Goal: Task Accomplishment & Management: Use online tool/utility

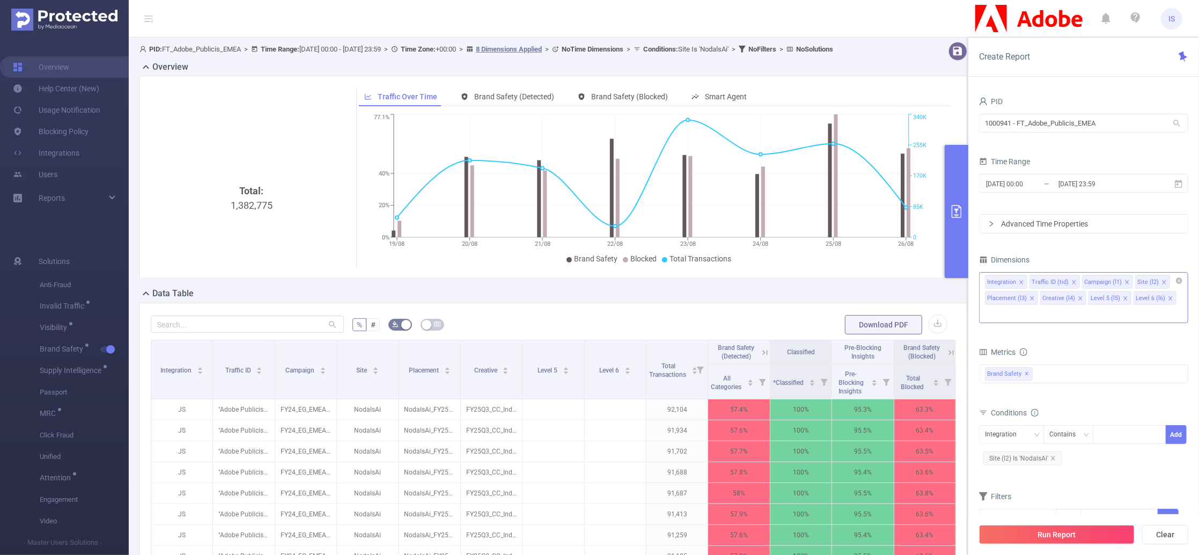
click at [1029, 298] on icon "icon: close" at bounding box center [1031, 298] width 5 height 5
click at [1029, 298] on li "Creative (l4)" at bounding box center [1008, 298] width 46 height 14
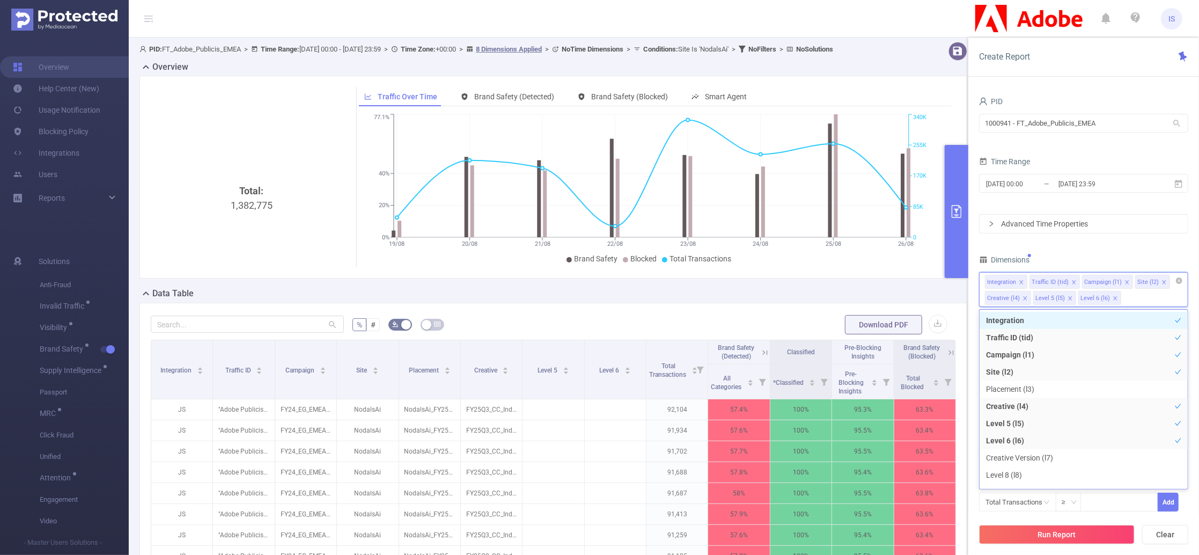
click at [1023, 298] on icon "icon: close" at bounding box center [1025, 298] width 4 height 4
click at [1023, 298] on icon "icon: close" at bounding box center [1021, 298] width 5 height 5
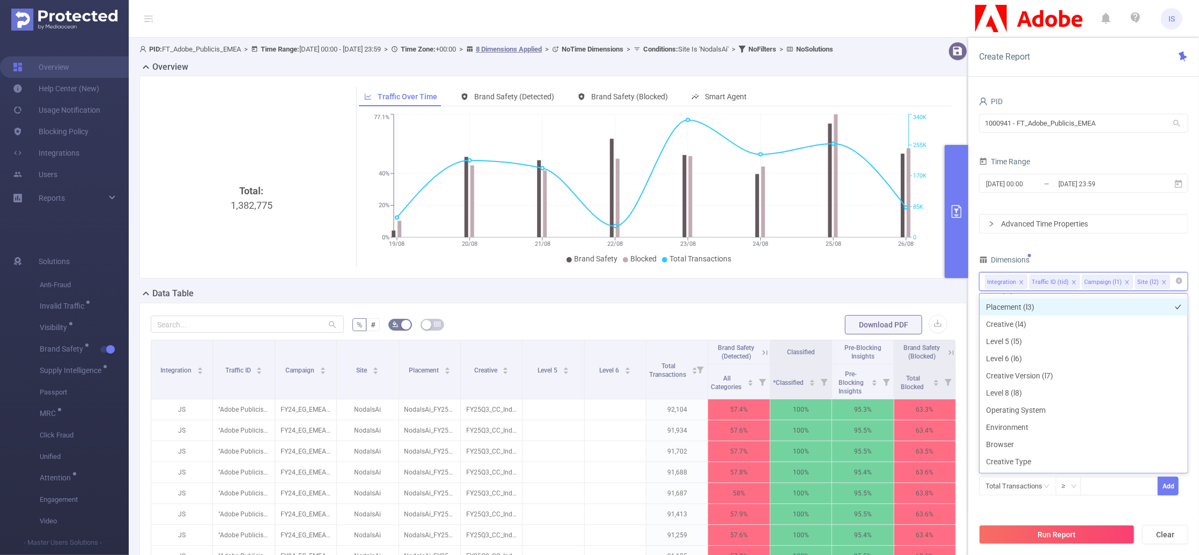
scroll to position [143, 0]
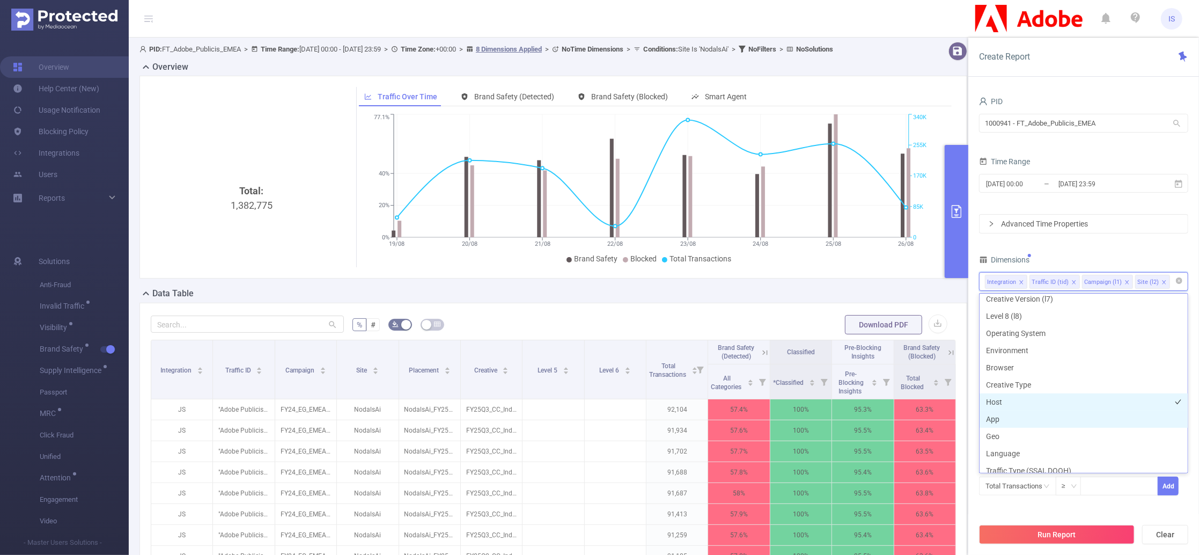
click at [1001, 401] on li "Host" at bounding box center [1083, 401] width 208 height 17
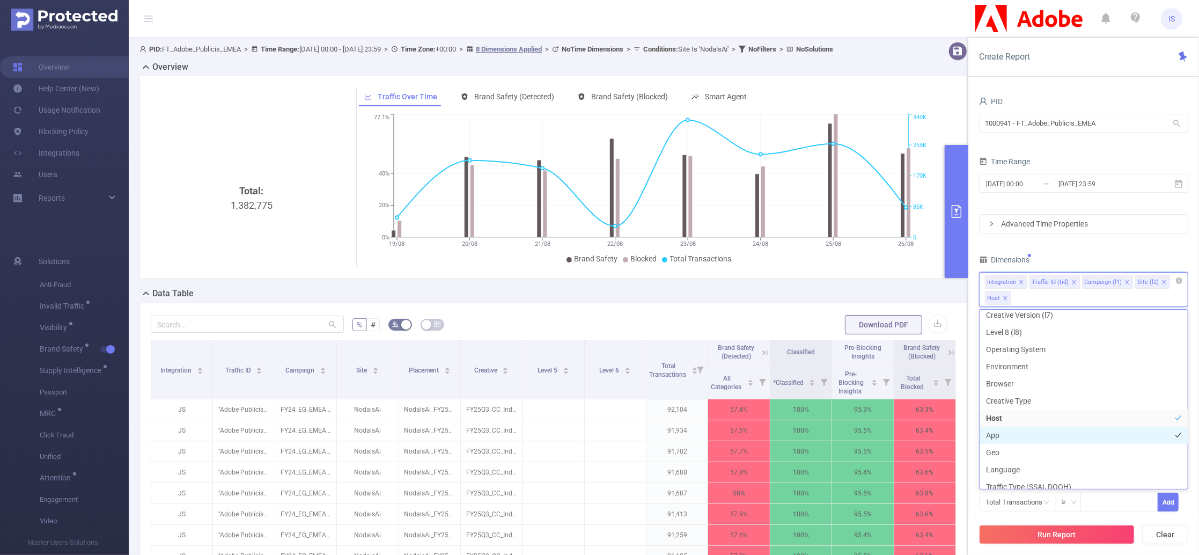
click at [1007, 433] on li "App" at bounding box center [1083, 434] width 208 height 17
click at [1034, 179] on input "[DATE] 00:00" at bounding box center [1028, 183] width 87 height 14
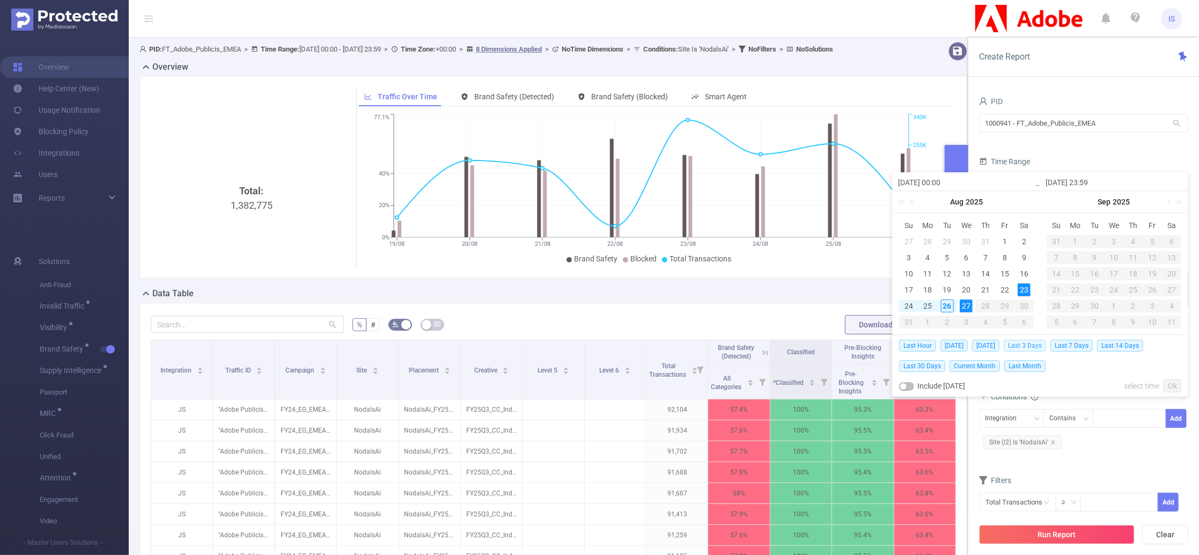
click at [1031, 347] on span "Last 3 Days" at bounding box center [1024, 345] width 42 height 12
type input "[DATE] 00:00"
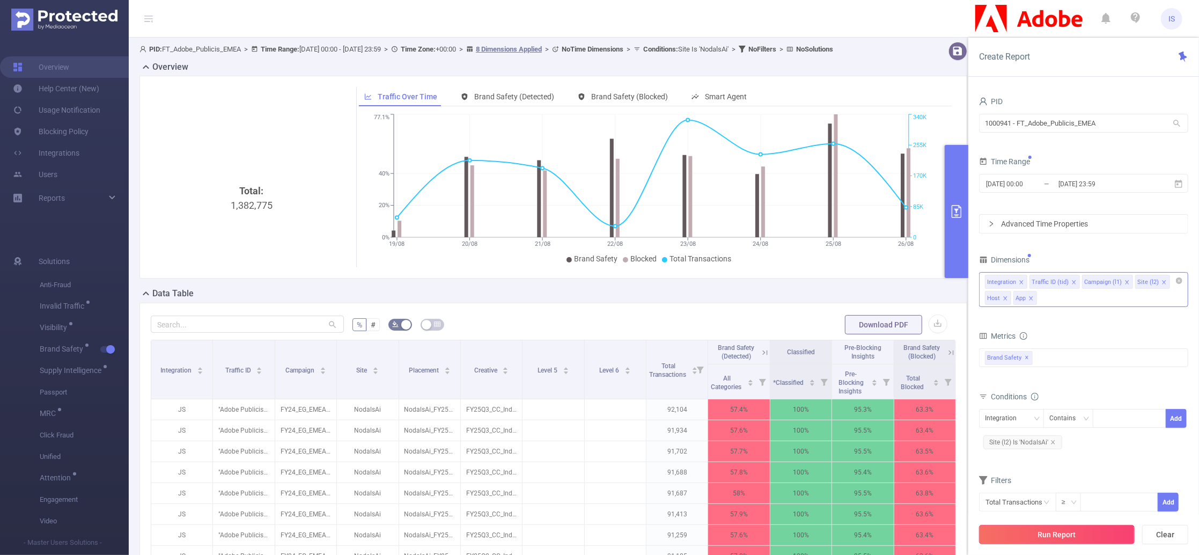
click at [1039, 541] on button "Run Report" at bounding box center [1057, 534] width 156 height 19
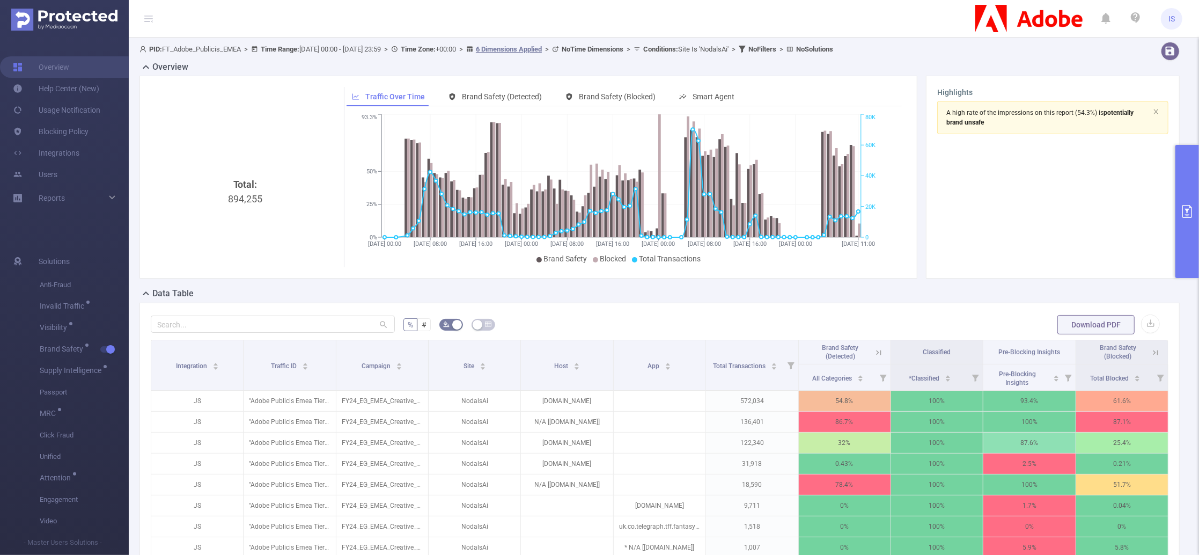
click at [874, 348] on icon at bounding box center [879, 353] width 10 height 10
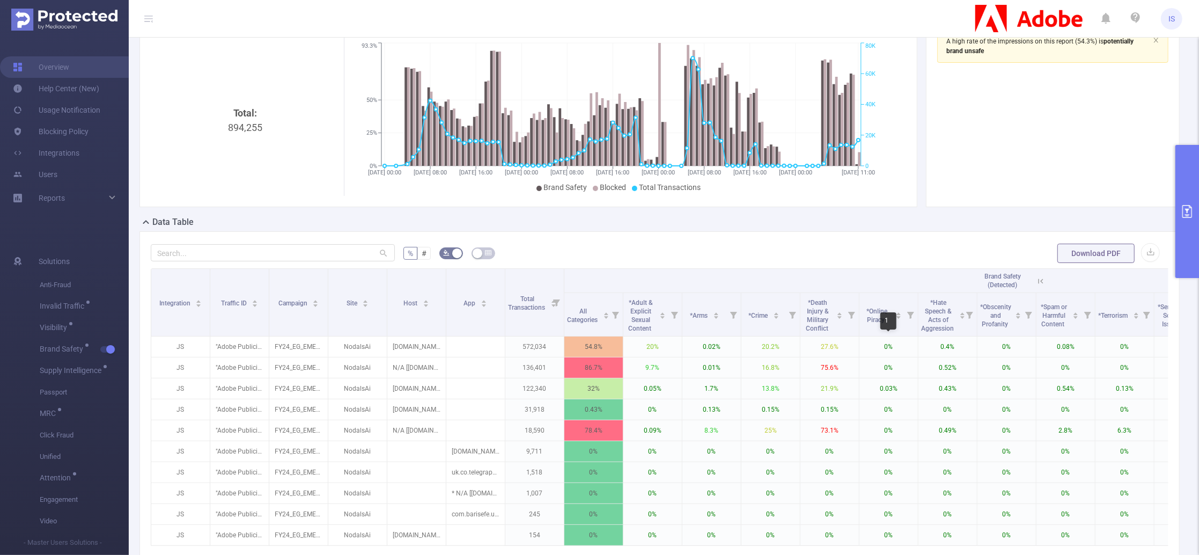
scroll to position [143, 0]
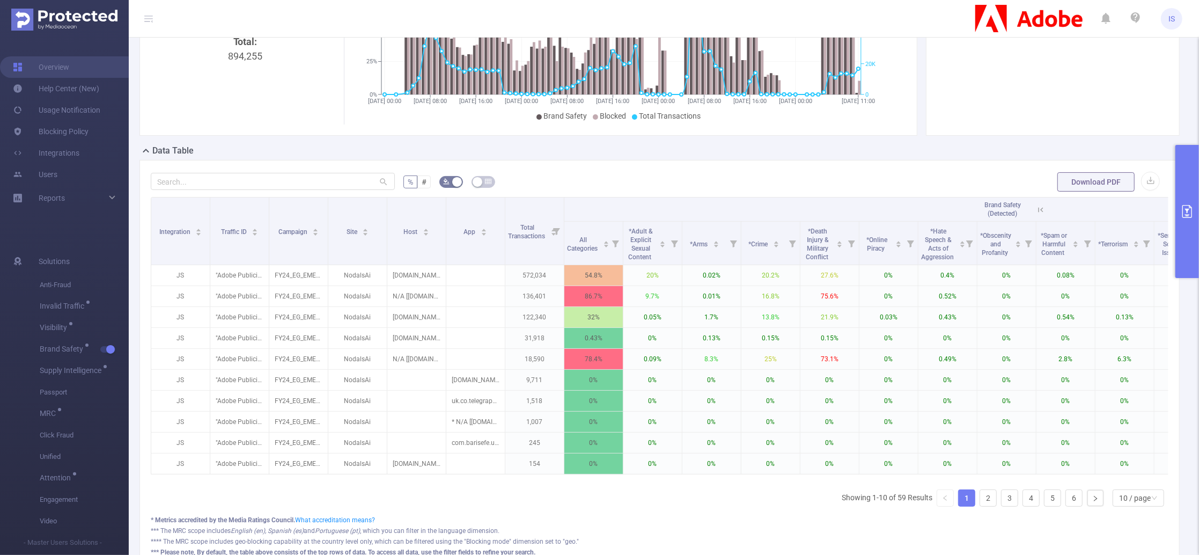
click at [1039, 205] on icon at bounding box center [1041, 210] width 10 height 10
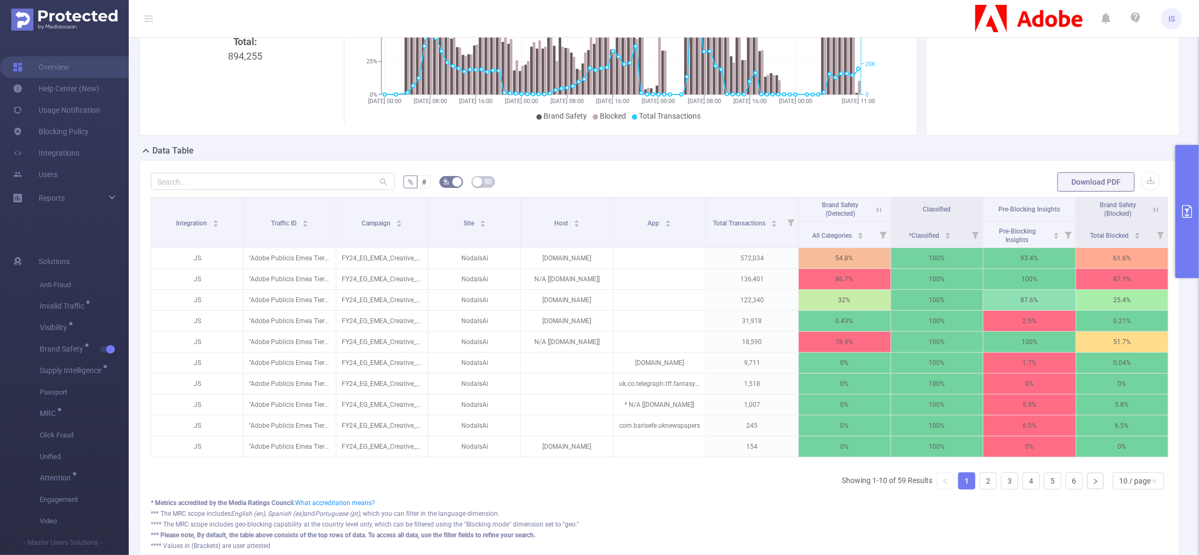
click at [1153, 209] on icon at bounding box center [1155, 209] width 5 height 5
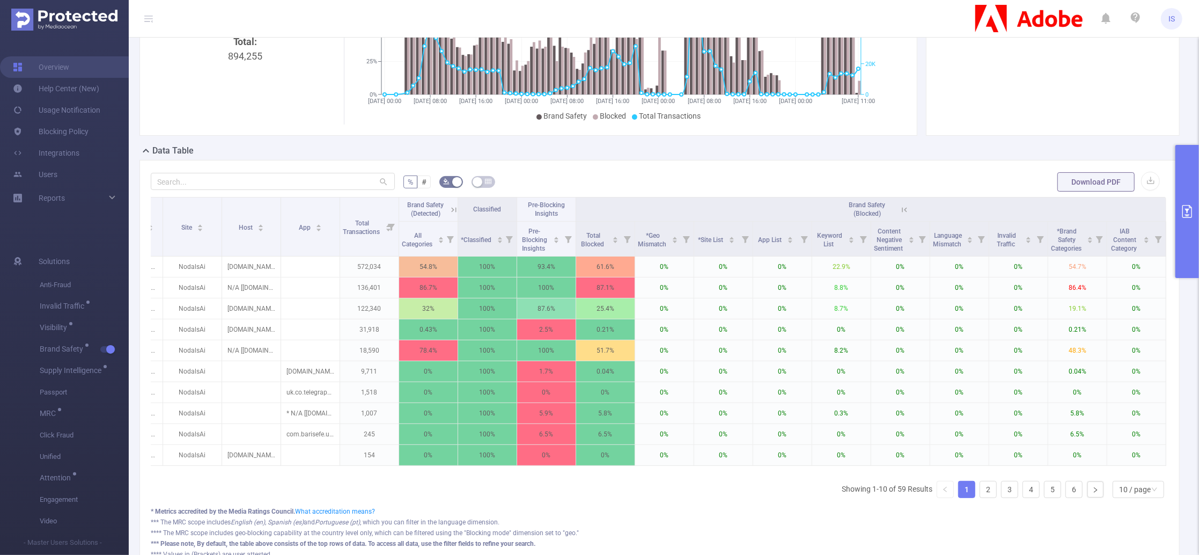
scroll to position [0, 176]
click at [446, 209] on icon at bounding box center [452, 209] width 13 height 11
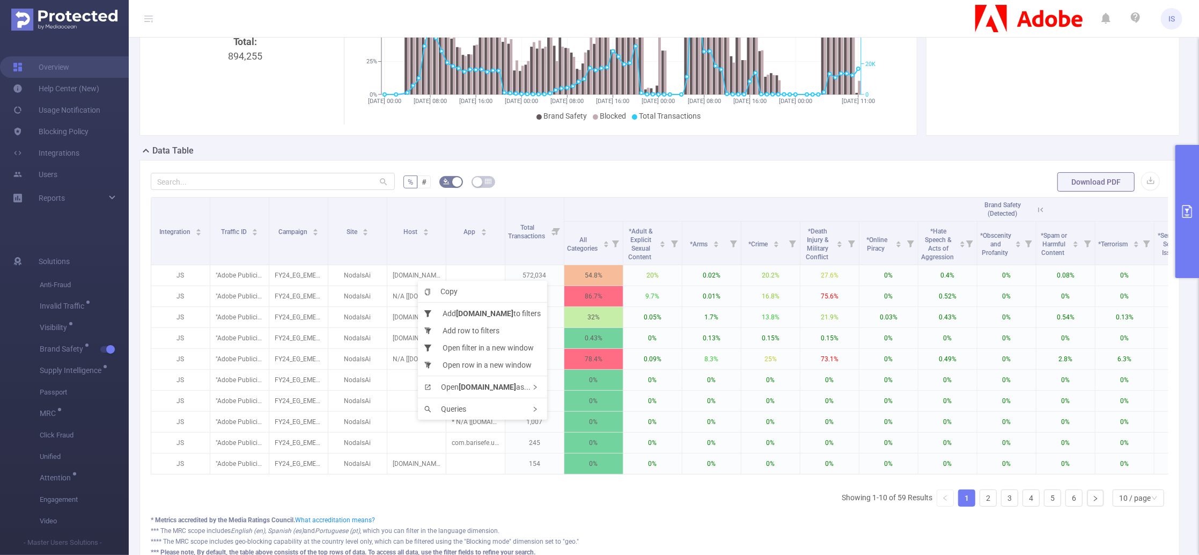
scroll to position [0, 0]
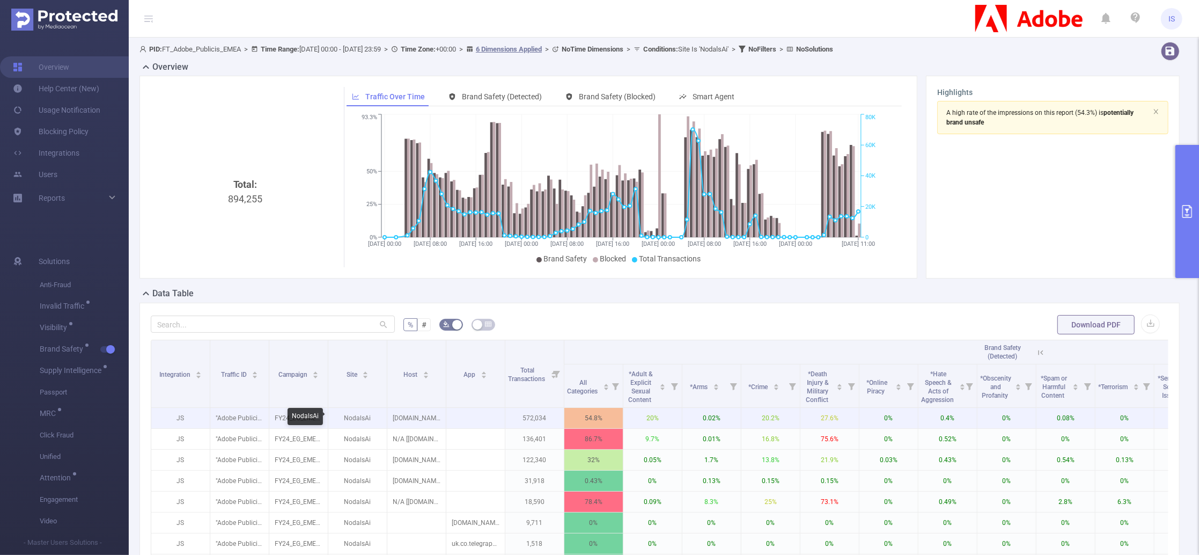
click at [364, 420] on p "NodalsAi" at bounding box center [357, 418] width 58 height 20
copy p "NodalsAi"
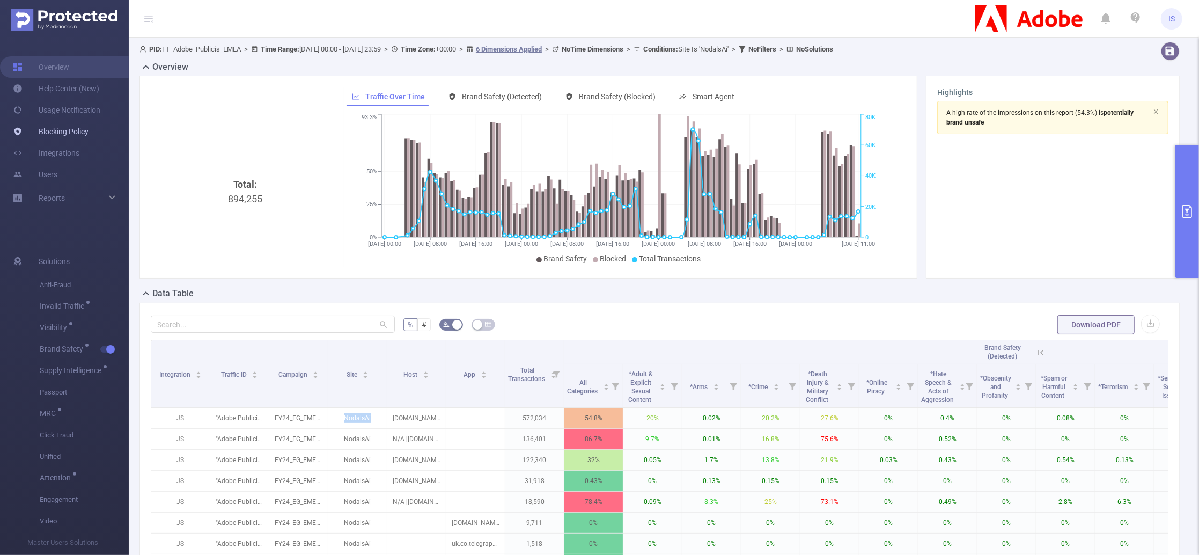
click at [62, 138] on link "Blocking Policy" at bounding box center [51, 131] width 76 height 21
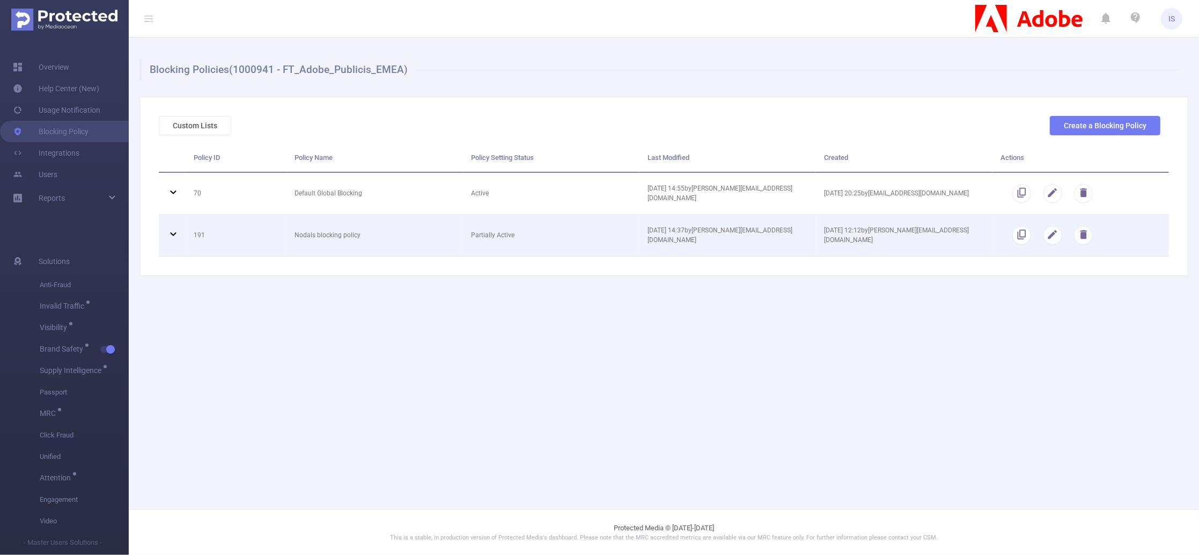
click at [175, 234] on icon at bounding box center [173, 233] width 13 height 13
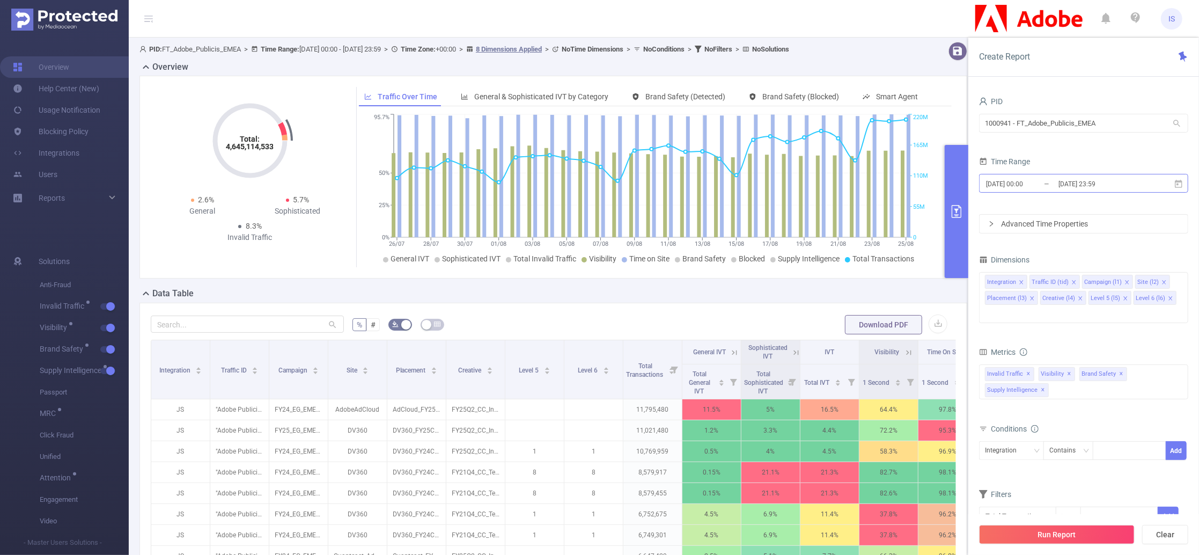
click at [1059, 187] on input "2025-08-25 23:59" at bounding box center [1100, 183] width 87 height 14
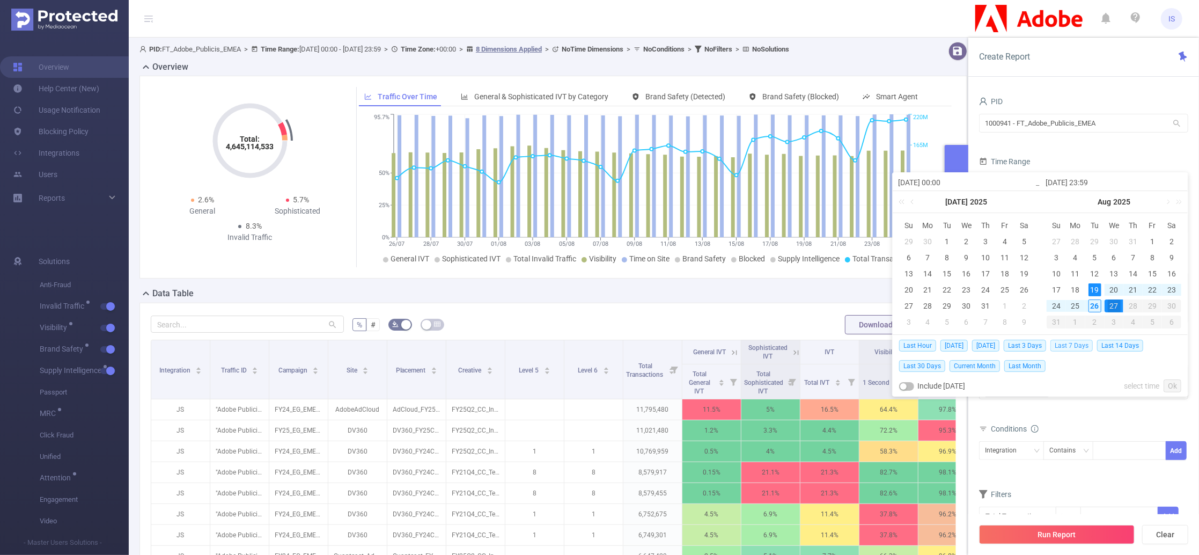
click at [1075, 350] on span "Last 7 Days" at bounding box center [1071, 345] width 42 height 12
type input "[DATE] 00:00"
type input "[DATE] 23:59"
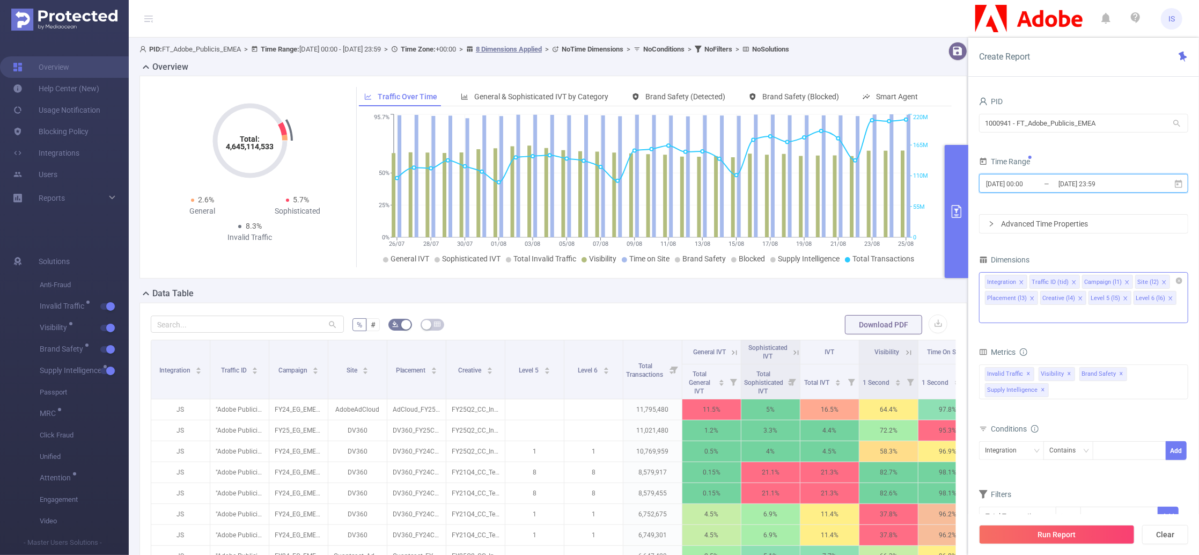
click at [1080, 299] on icon "icon: close" at bounding box center [1080, 298] width 4 height 4
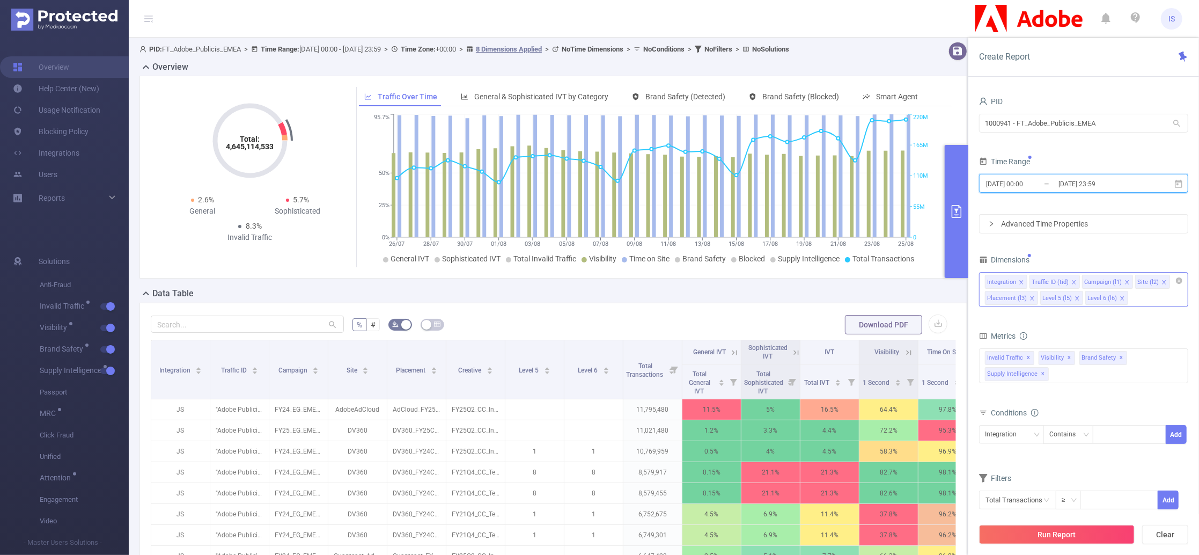
click at [1075, 299] on icon "icon: close" at bounding box center [1077, 298] width 4 height 4
click at [1032, 296] on icon "icon: close" at bounding box center [1031, 298] width 5 height 5
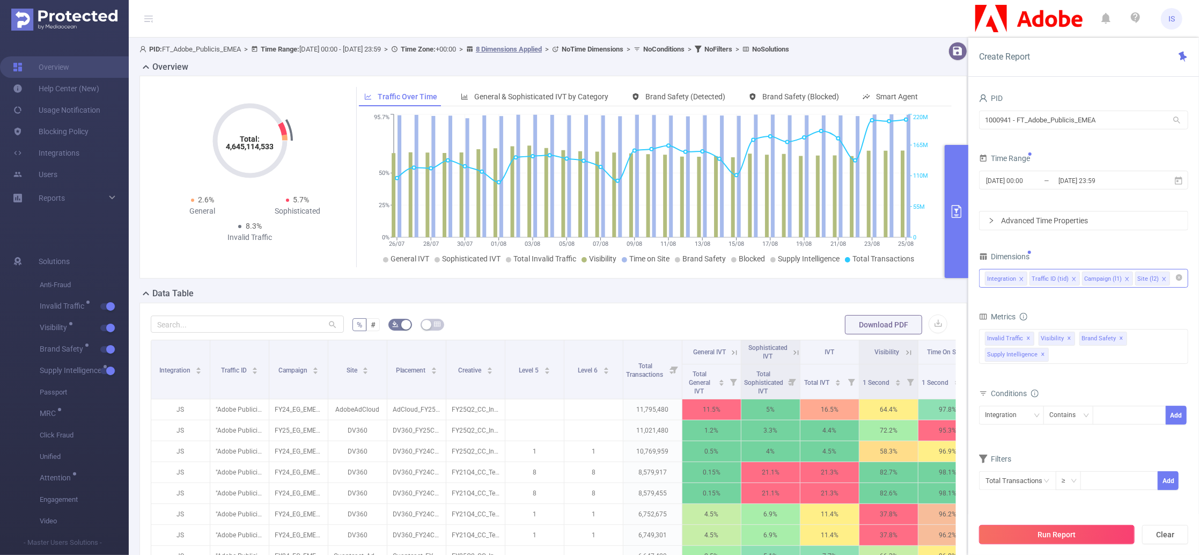
click at [1051, 531] on button "Run Report" at bounding box center [1057, 534] width 156 height 19
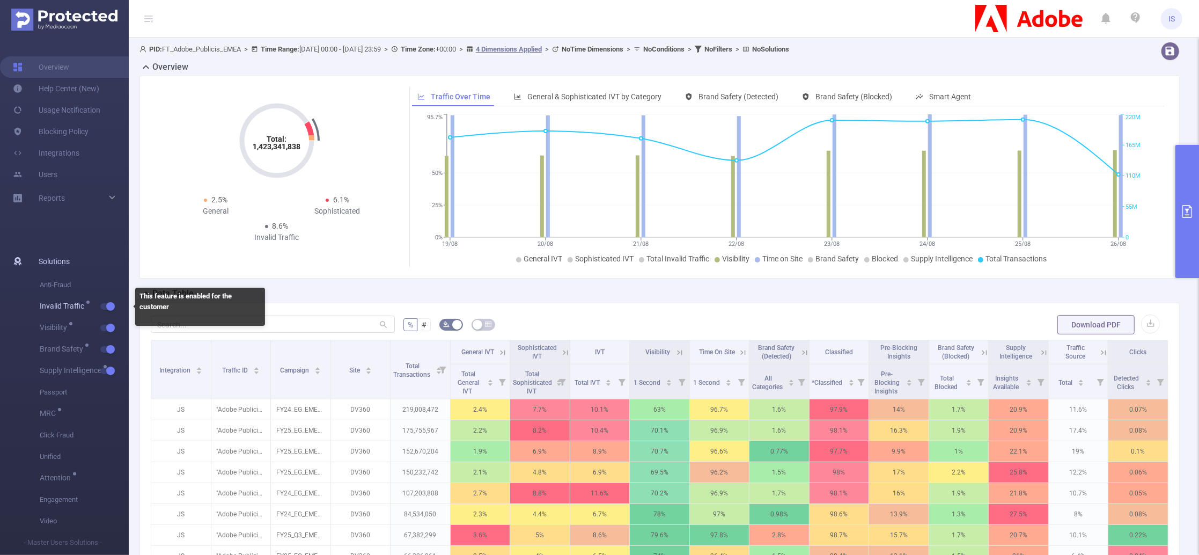
click at [108, 308] on button "button" at bounding box center [107, 306] width 15 height 6
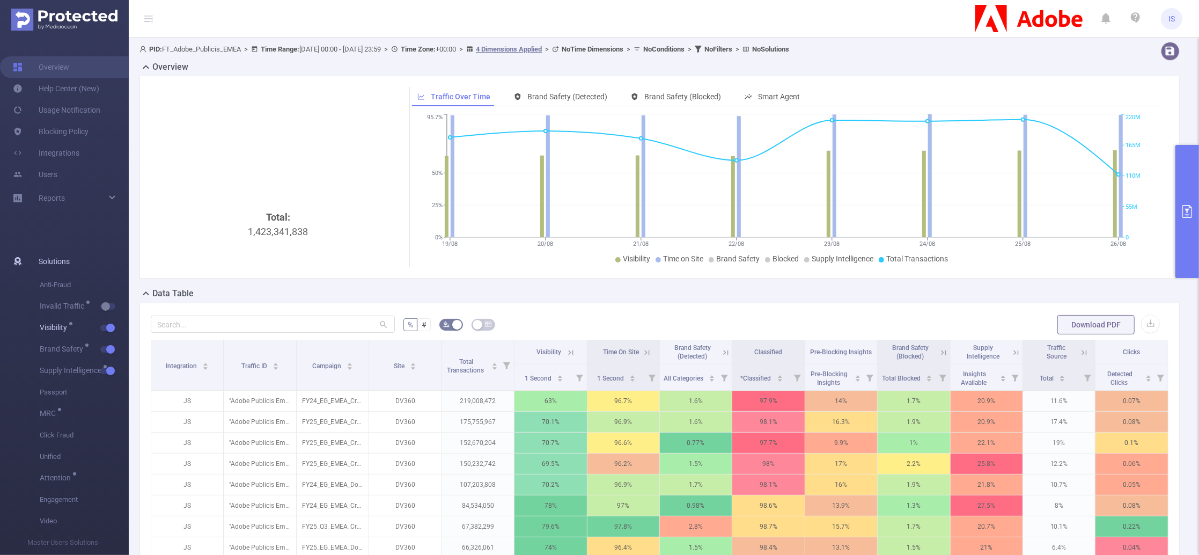
click at [109, 327] on button "button" at bounding box center [107, 327] width 15 height 6
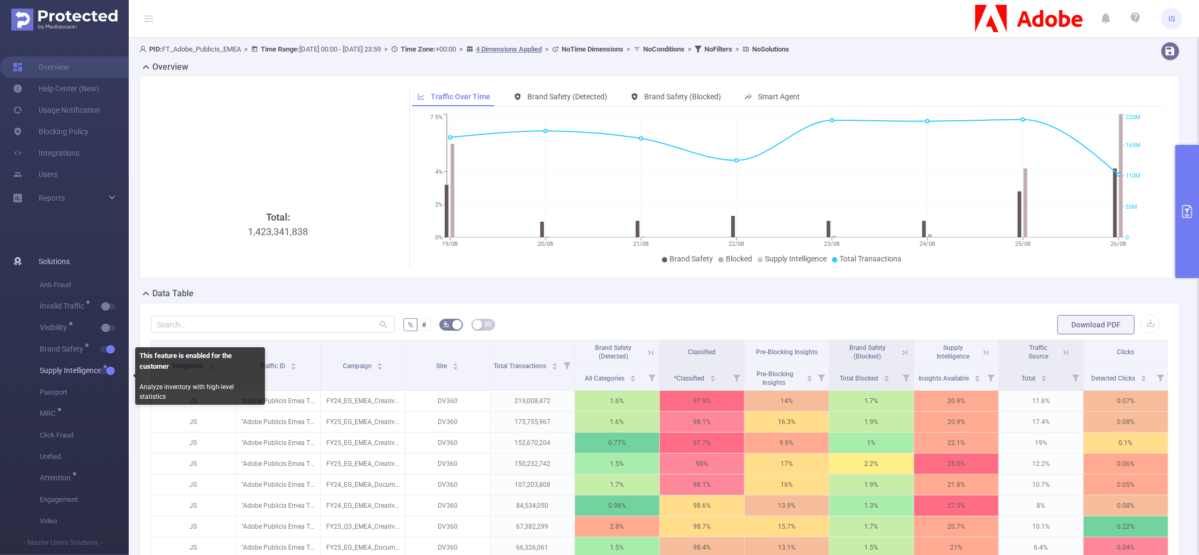
click at [110, 371] on button "button" at bounding box center [107, 370] width 15 height 6
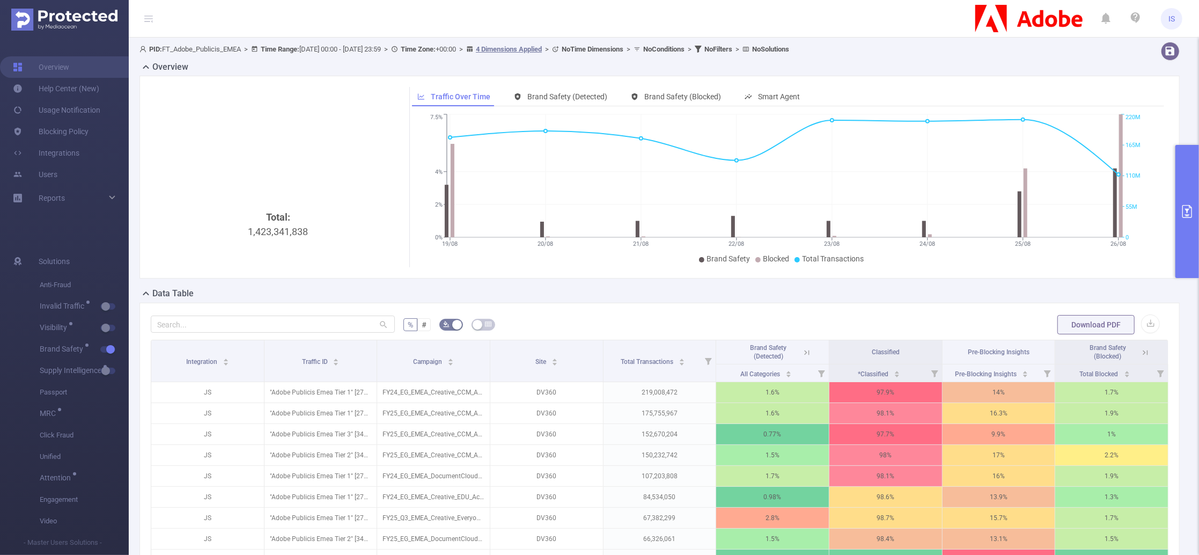
click at [802, 356] on icon at bounding box center [807, 353] width 10 height 10
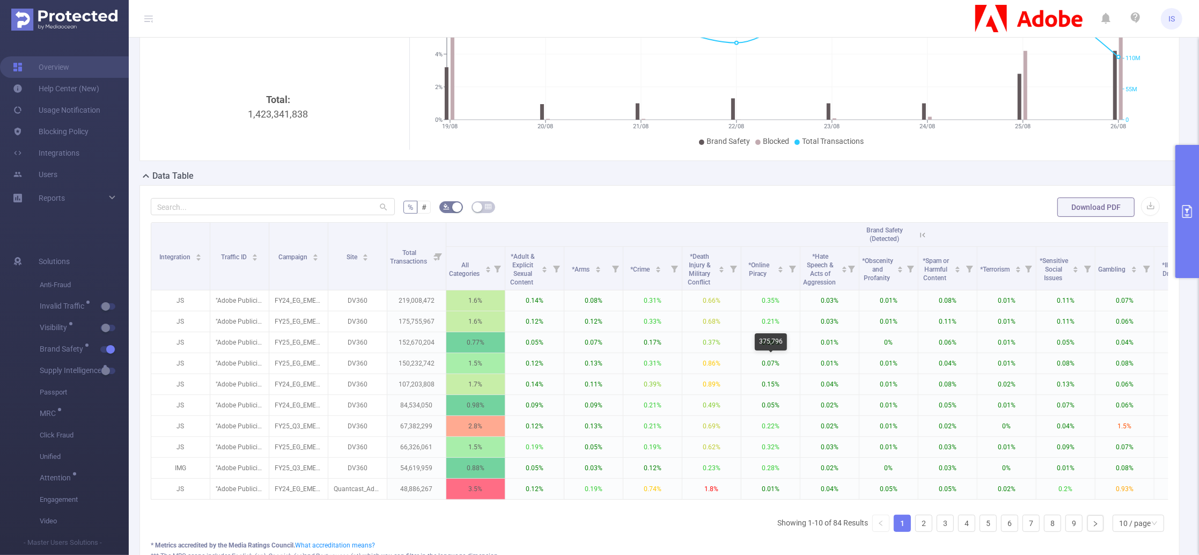
scroll to position [143, 0]
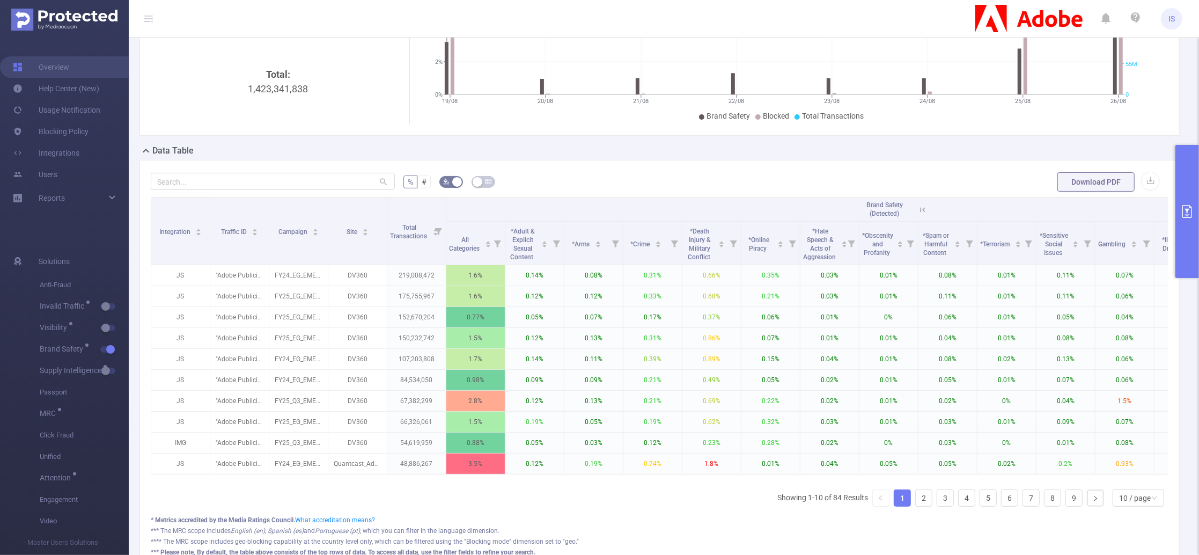
click at [921, 213] on icon at bounding box center [923, 210] width 10 height 10
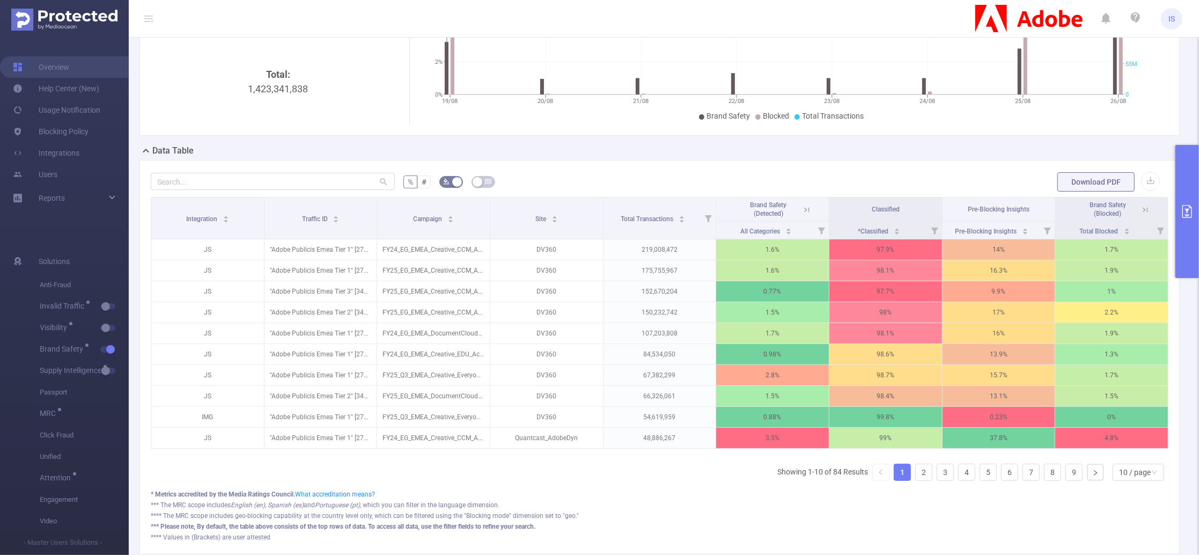
scroll to position [0, 0]
